Goal: Information Seeking & Learning: Learn about a topic

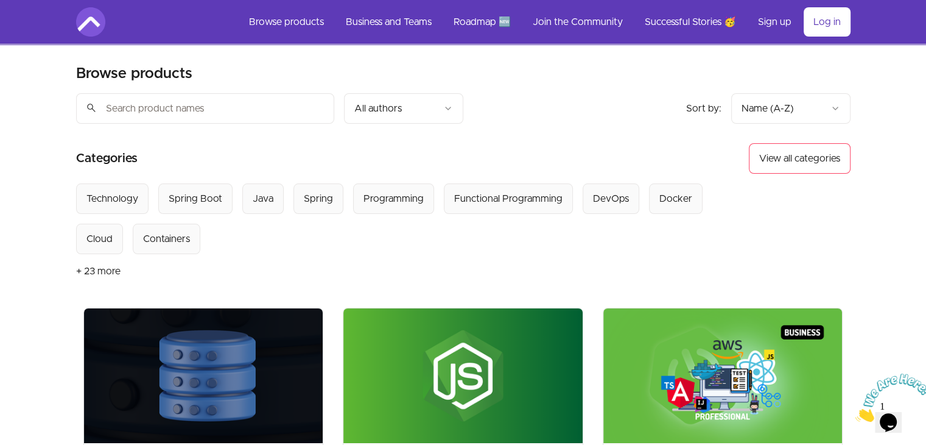
click at [188, 97] on input "search" at bounding box center [205, 108] width 258 height 30
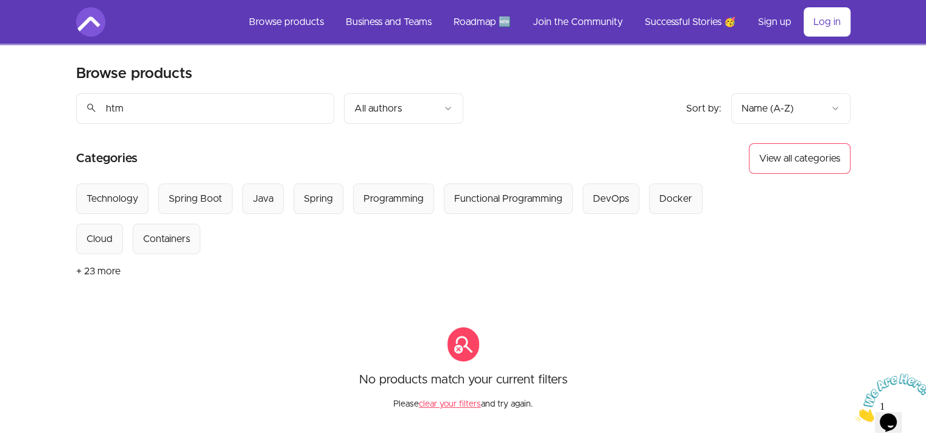
type input "html"
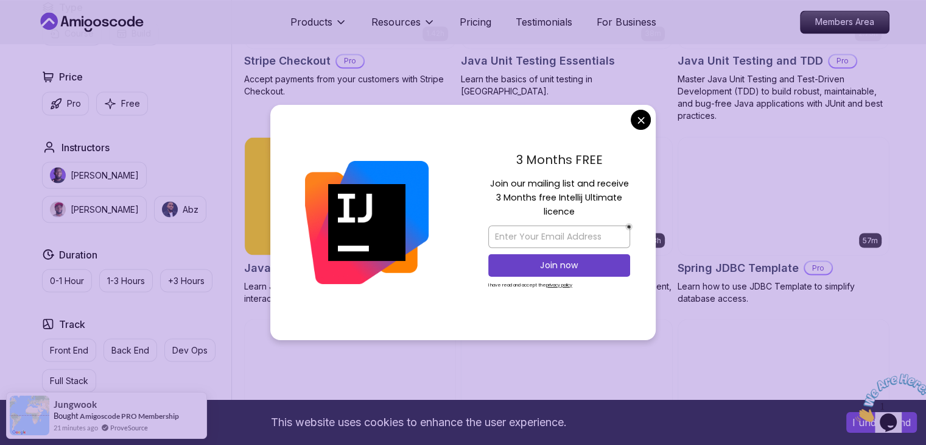
scroll to position [2231, 0]
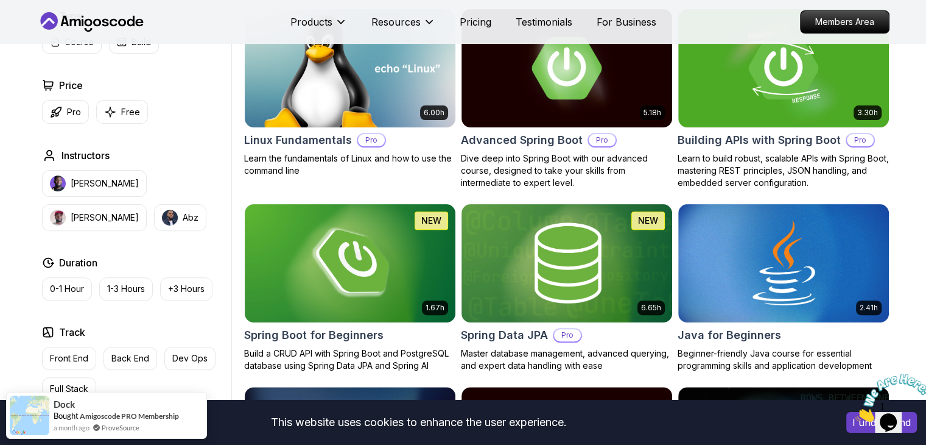
scroll to position [0, 0]
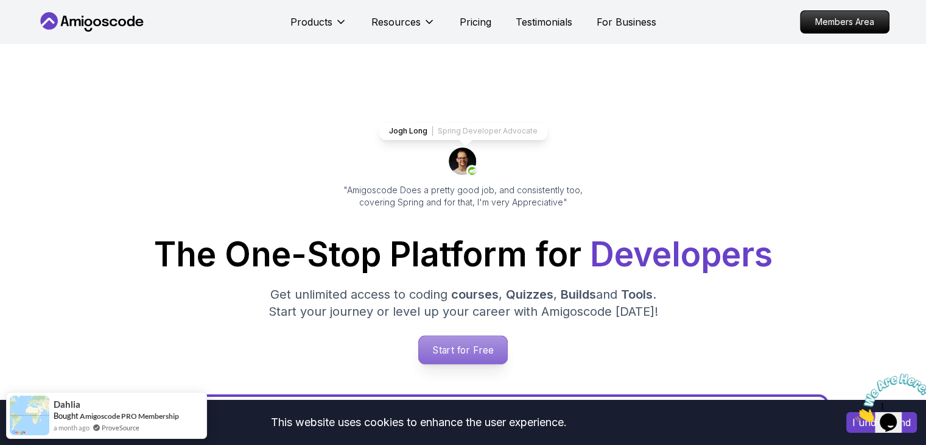
click at [443, 348] on p "Start for Free" at bounding box center [463, 350] width 88 height 28
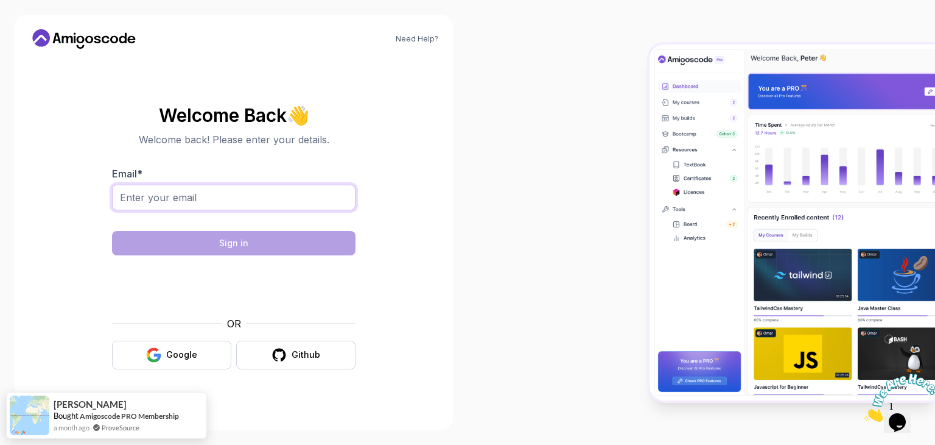
click at [233, 193] on input "Email *" at bounding box center [234, 198] width 244 height 26
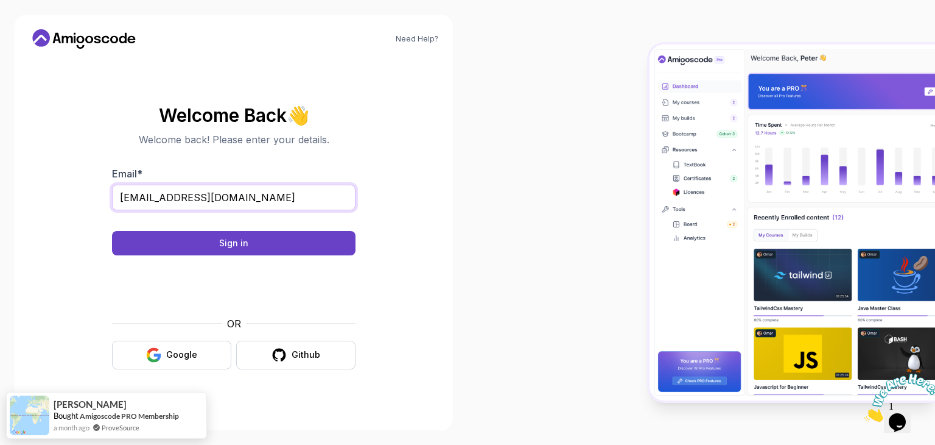
click at [283, 201] on input "santhoshdeepak022@gmail.com" at bounding box center [234, 198] width 244 height 26
type input "s"
click at [197, 347] on button "Google" at bounding box center [171, 354] width 119 height 29
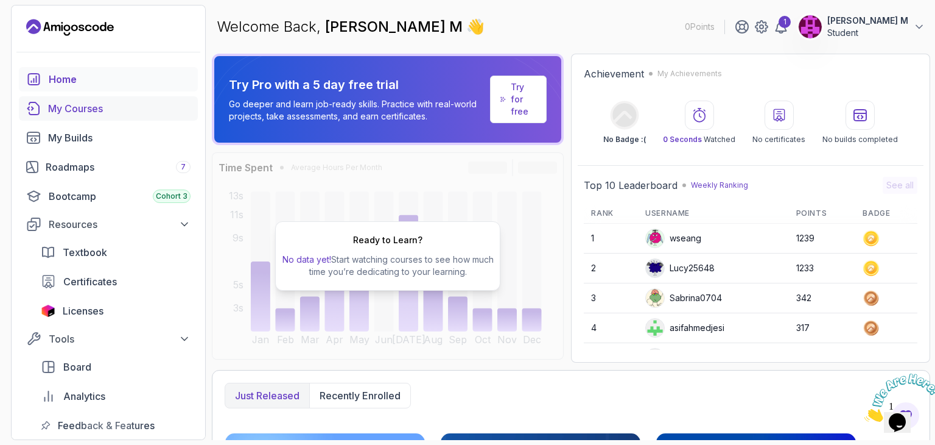
click at [129, 105] on div "My Courses" at bounding box center [119, 108] width 143 height 15
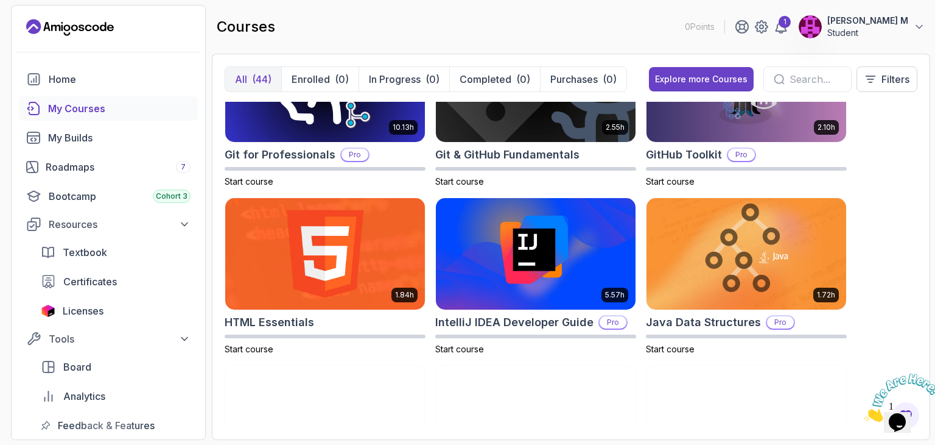
scroll to position [660, 0]
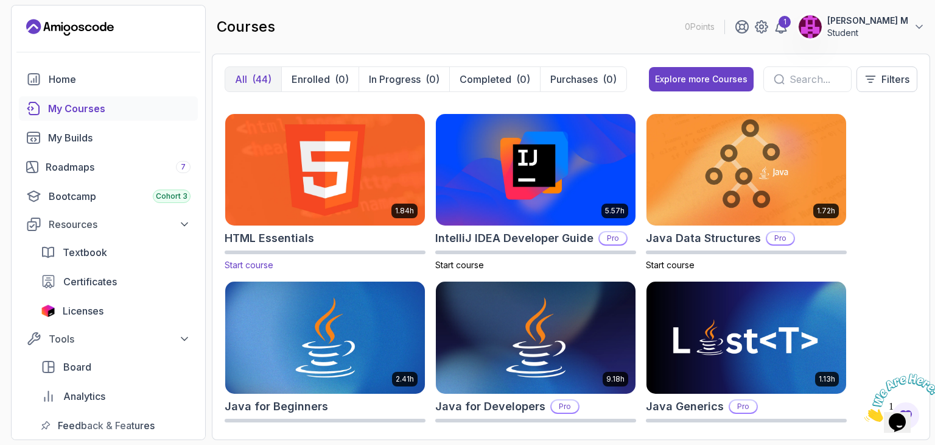
click at [325, 196] on img at bounding box center [325, 170] width 210 height 118
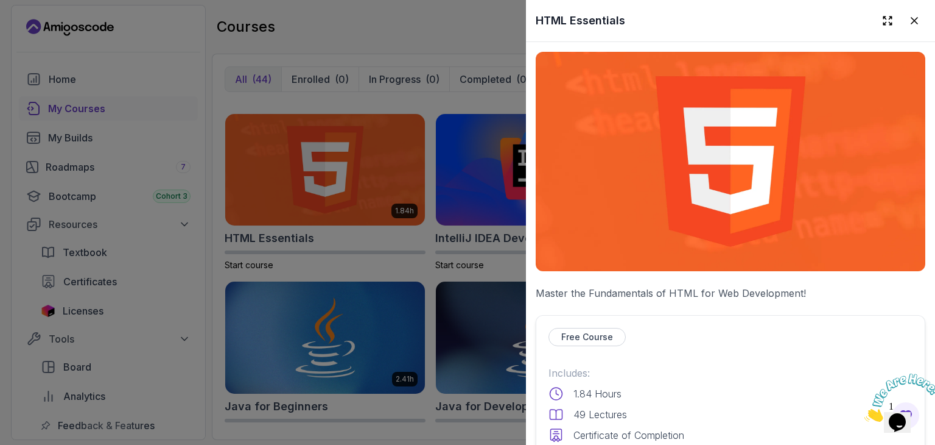
click at [594, 332] on p "Free Course" at bounding box center [588, 337] width 52 height 12
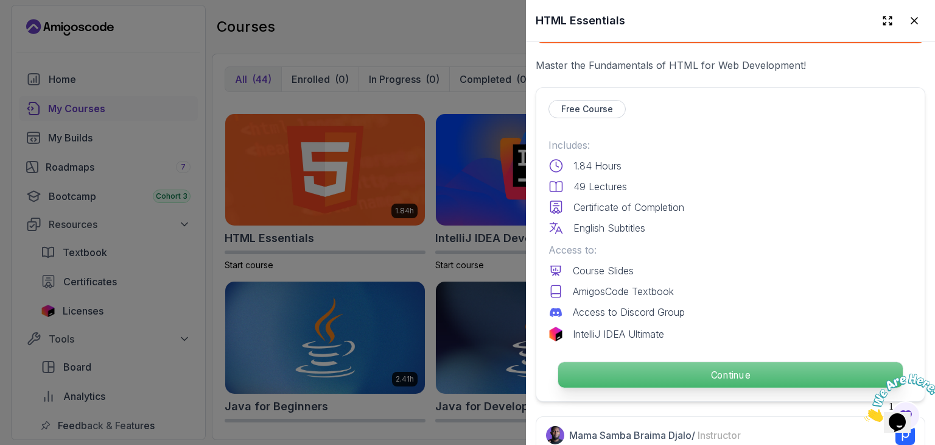
scroll to position [228, 0]
click at [594, 376] on p "Continue" at bounding box center [730, 374] width 345 height 26
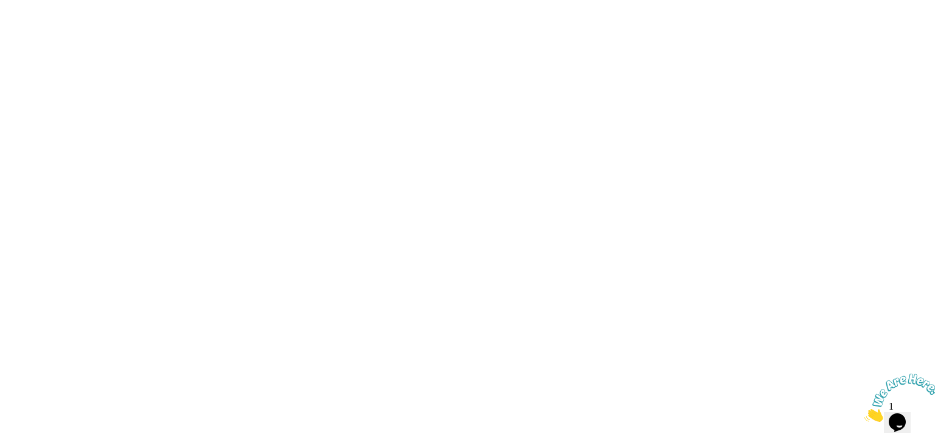
click at [654, 0] on html "3s" at bounding box center [467, 0] width 935 height 0
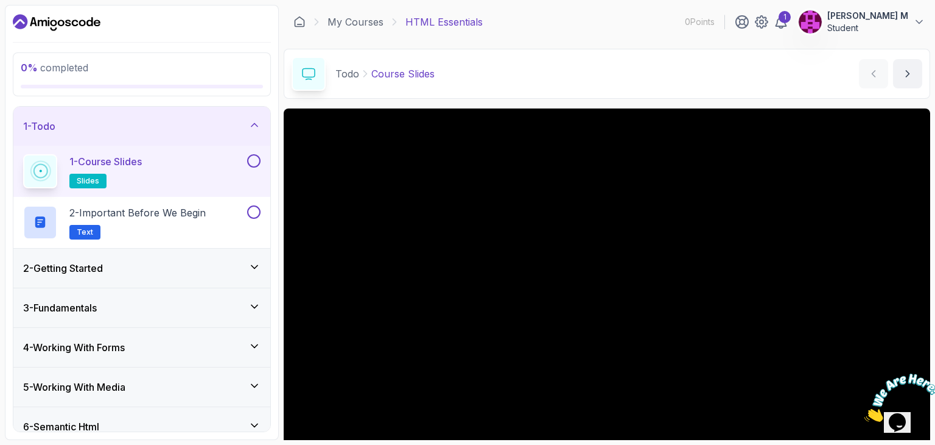
click at [158, 158] on div "1 - Course Slides slides" at bounding box center [134, 171] width 222 height 34
click at [256, 159] on button at bounding box center [253, 160] width 13 height 13
click at [253, 161] on icon at bounding box center [254, 160] width 7 height 5
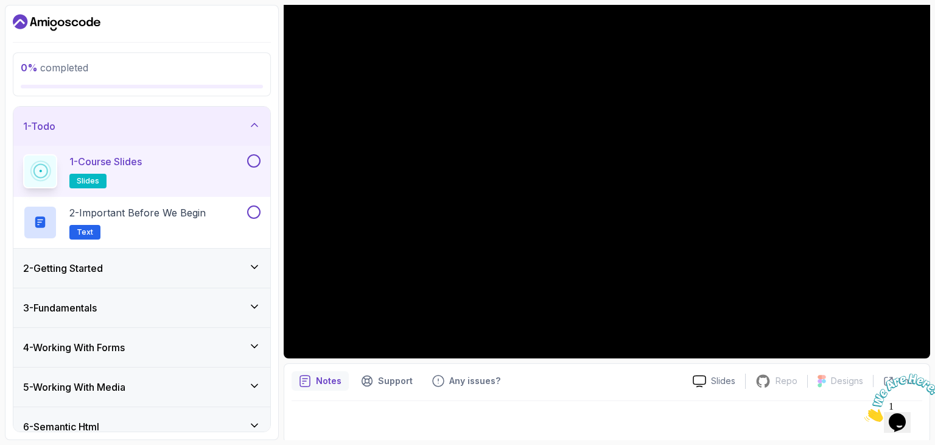
scroll to position [117, 0]
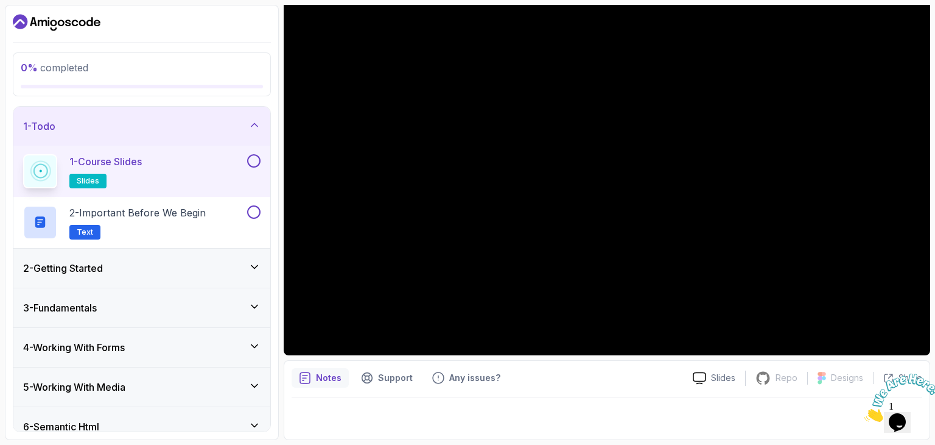
click at [37, 172] on icon at bounding box center [40, 171] width 23 height 23
click at [37, 172] on icon at bounding box center [40, 170] width 30 height 30
click at [86, 181] on span "slides" at bounding box center [88, 181] width 23 height 10
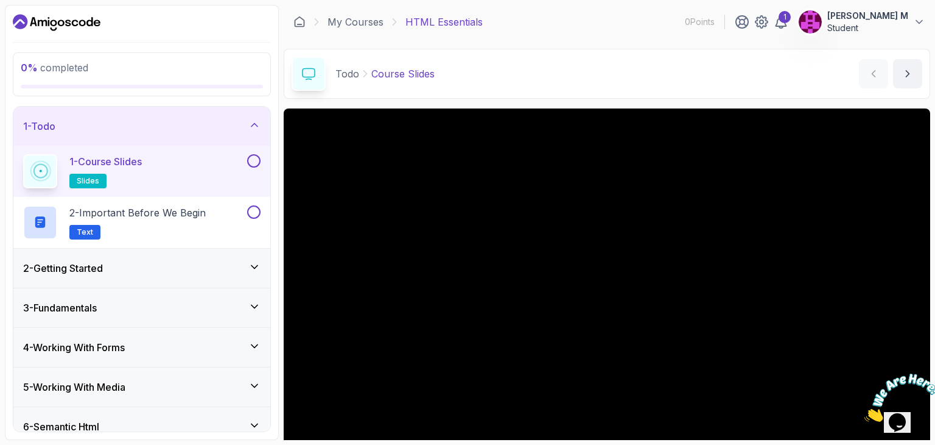
scroll to position [0, 0]
click at [261, 157] on div "1 - Course Slides slides" at bounding box center [141, 171] width 257 height 51
click at [252, 158] on button at bounding box center [253, 160] width 13 height 13
click at [80, 233] on span "Text" at bounding box center [85, 232] width 16 height 10
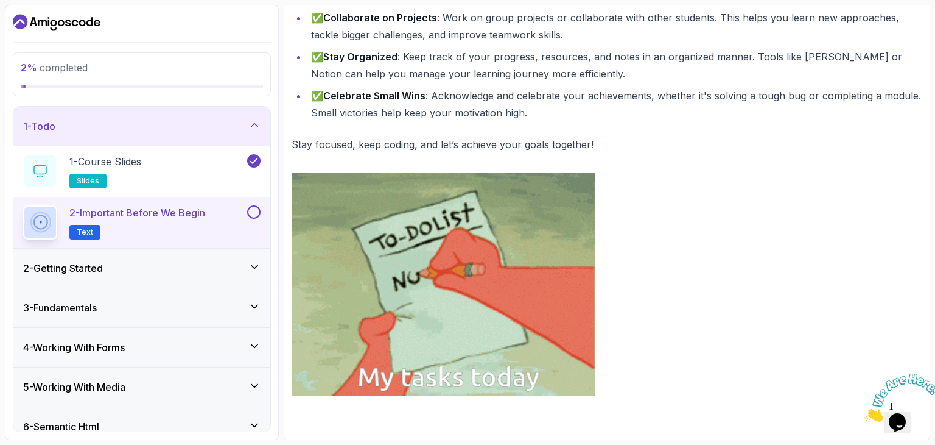
scroll to position [568, 0]
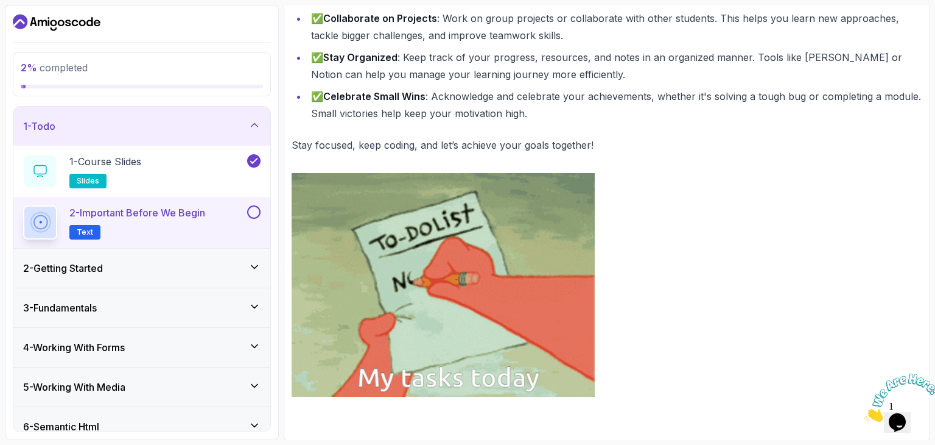
click at [256, 211] on button at bounding box center [253, 211] width 13 height 13
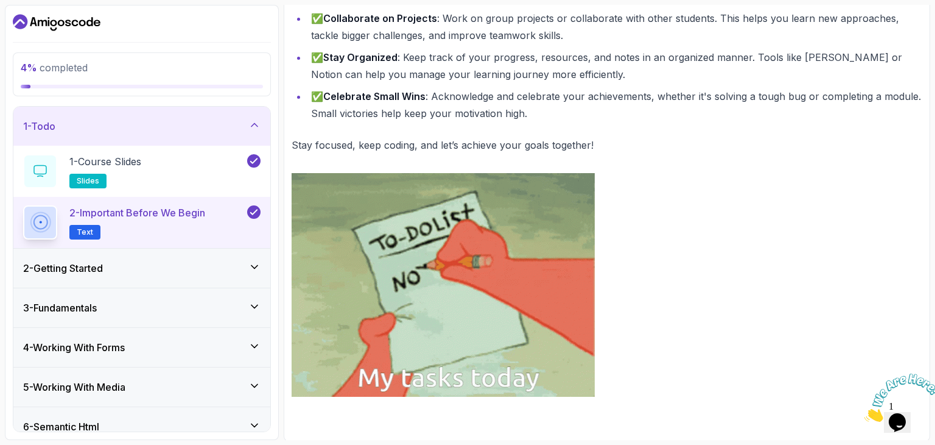
click at [213, 261] on div "2 - Getting Started" at bounding box center [142, 268] width 238 height 15
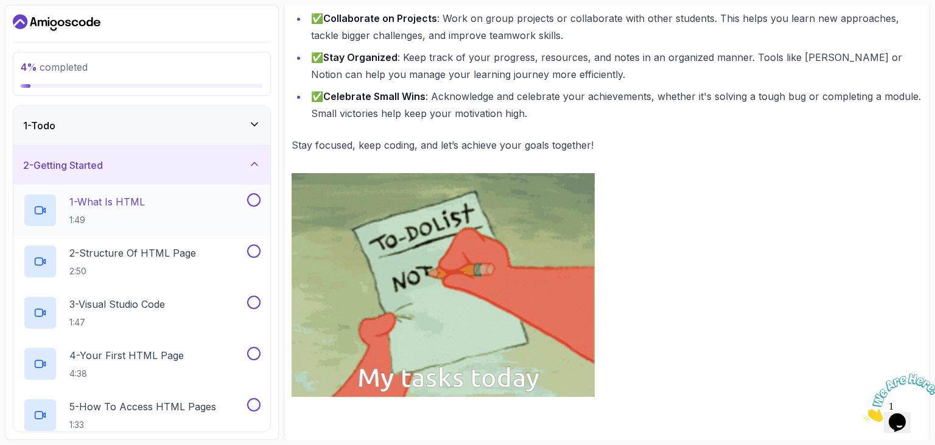
click at [143, 221] on p "1:49" at bounding box center [107, 220] width 76 height 12
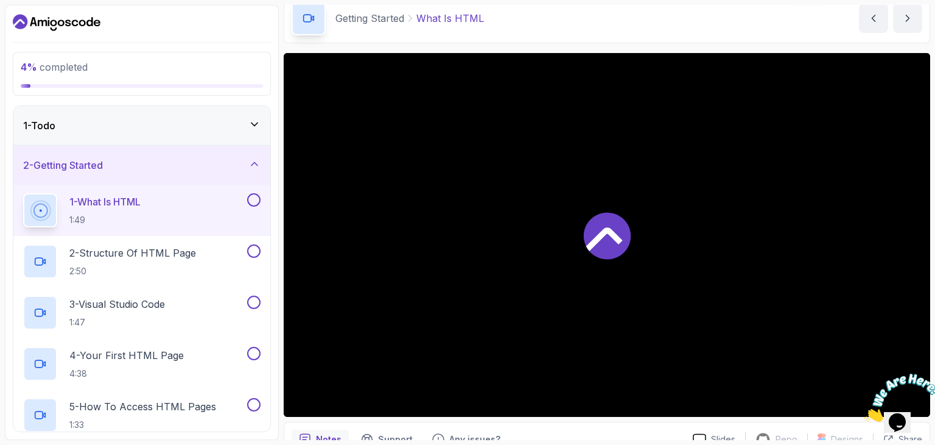
scroll to position [56, 0]
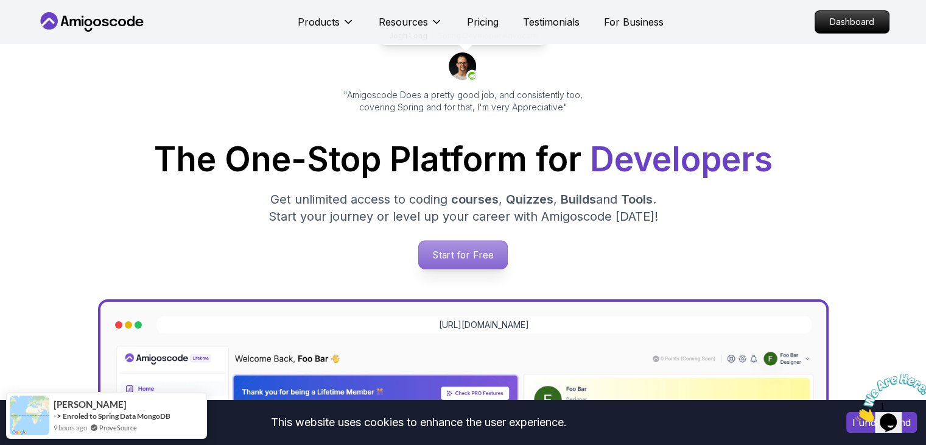
click at [479, 244] on p "Start for Free" at bounding box center [463, 255] width 88 height 28
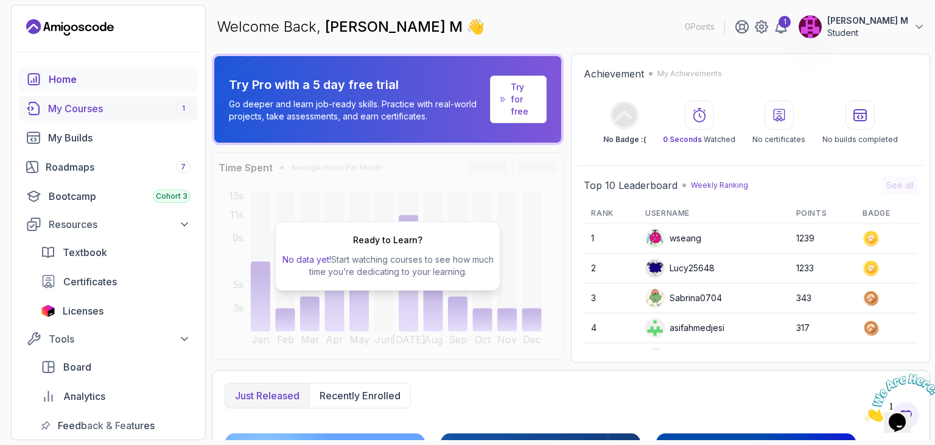
click at [121, 107] on div "My Courses 1" at bounding box center [119, 108] width 143 height 15
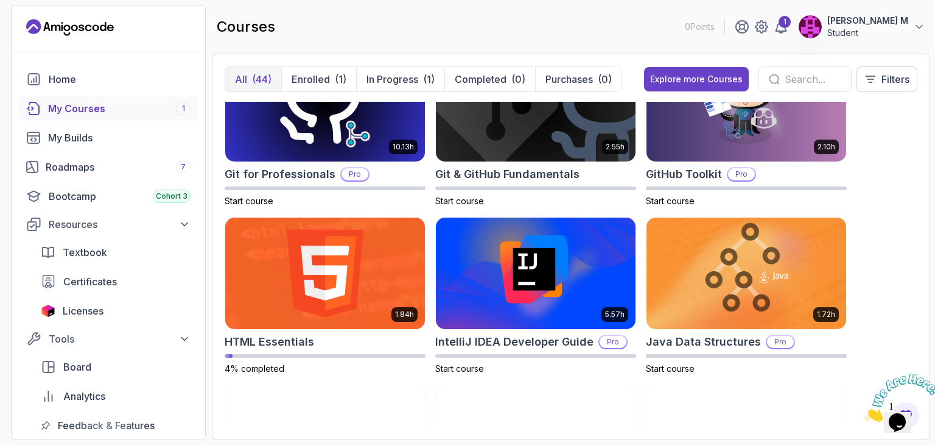
scroll to position [557, 0]
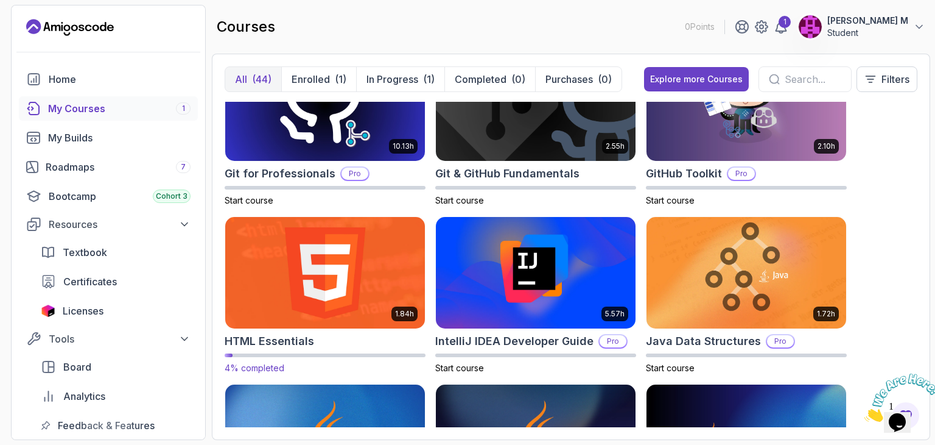
click at [307, 256] on img at bounding box center [325, 273] width 210 height 118
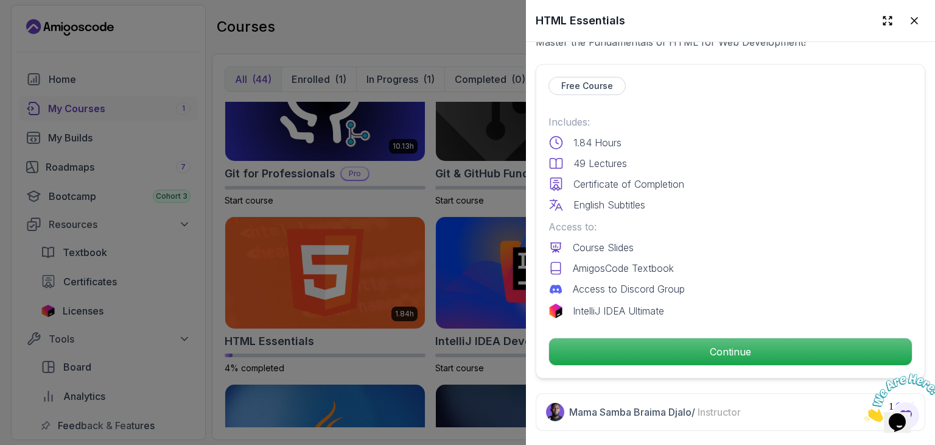
scroll to position [252, 0]
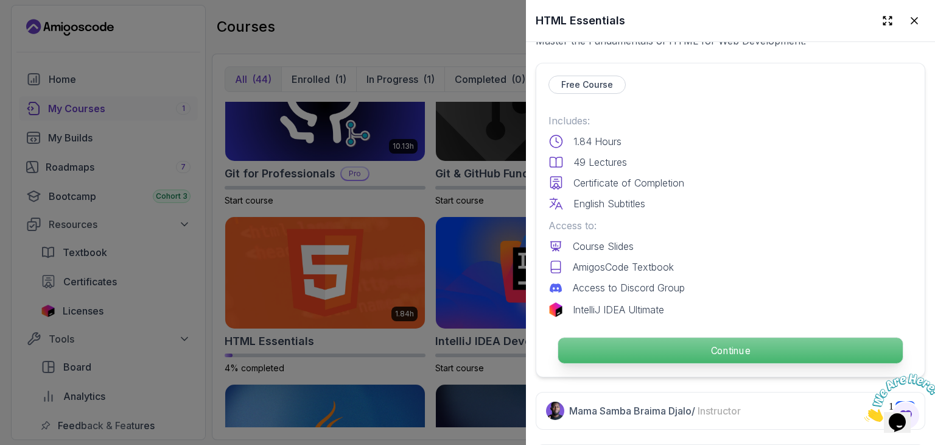
click at [611, 340] on p "Continue" at bounding box center [730, 350] width 345 height 26
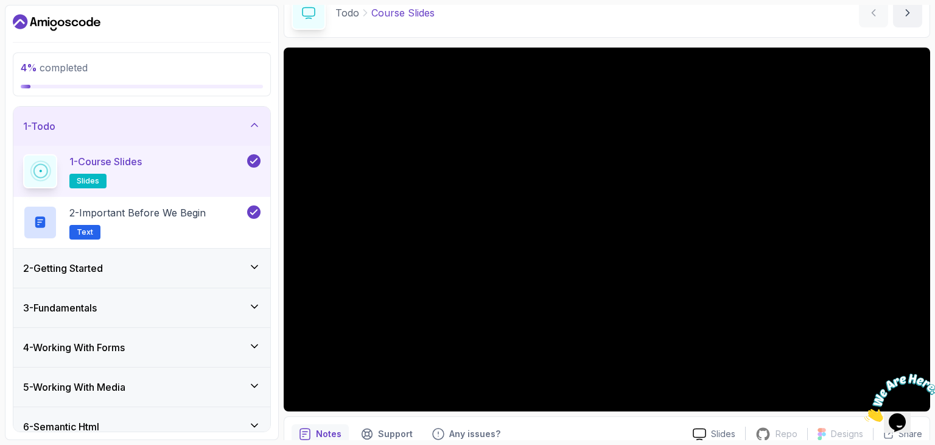
scroll to position [61, 0]
click at [66, 269] on h3 "2 - Getting Started" at bounding box center [63, 268] width 80 height 15
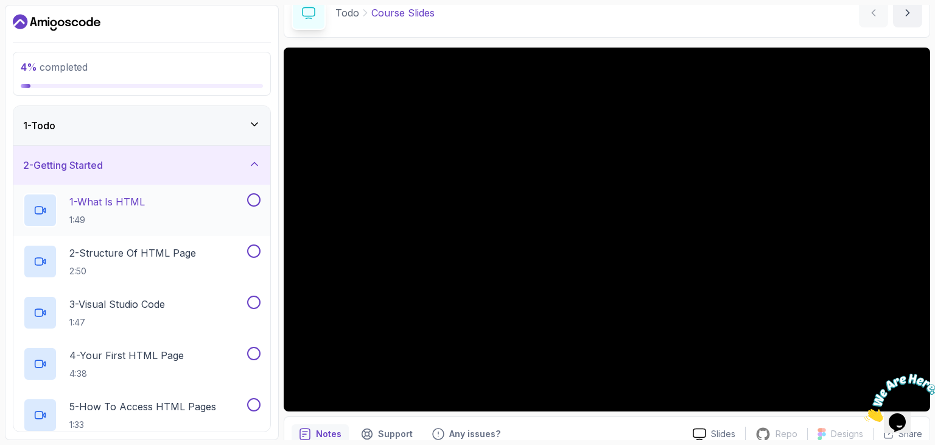
click at [174, 211] on div "1 - What Is HTML 1:49" at bounding box center [134, 210] width 222 height 34
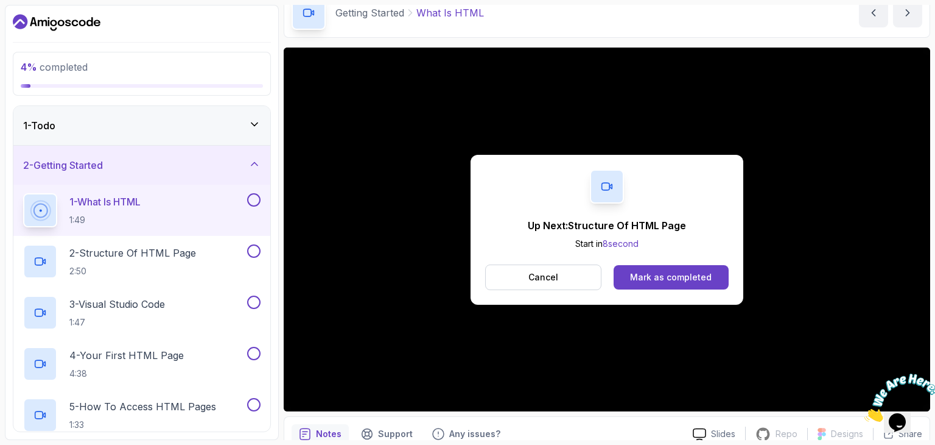
click at [258, 208] on button "1 - What Is HTML 1:49" at bounding box center [142, 210] width 238 height 34
click at [660, 273] on div "Mark as completed" at bounding box center [671, 277] width 82 height 12
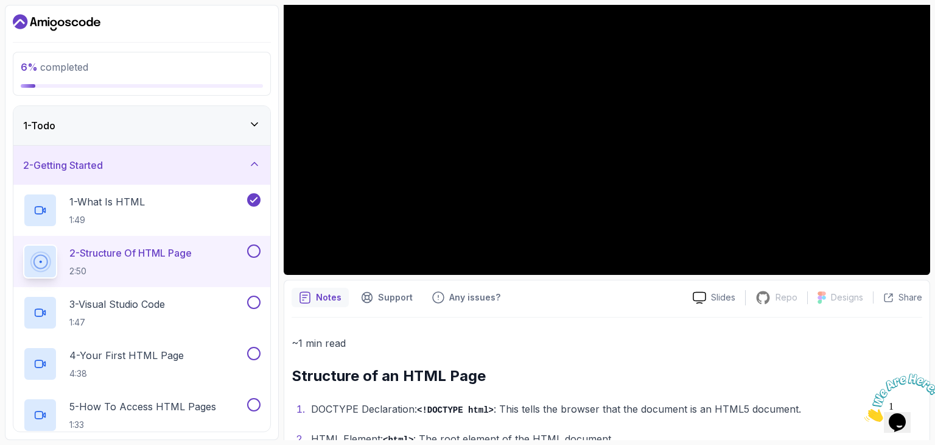
scroll to position [192, 0]
